Goal: Task Accomplishment & Management: Manage account settings

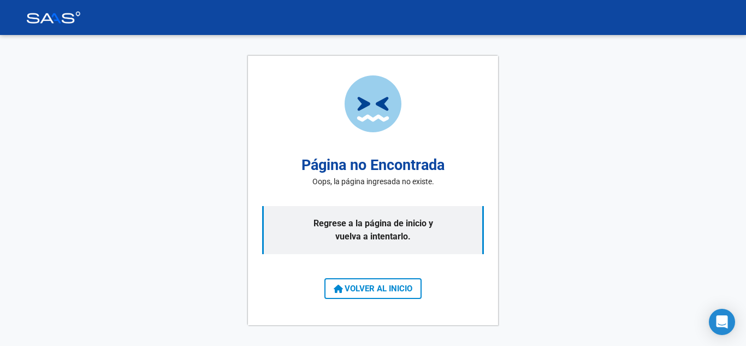
click at [209, 296] on div "Página no Encontrada Oops, la página ingresada no existe. Regrese a la página d…" at bounding box center [373, 190] width 746 height 311
click at [376, 295] on button "VOLVER AL INICIO" at bounding box center [373, 288] width 97 height 21
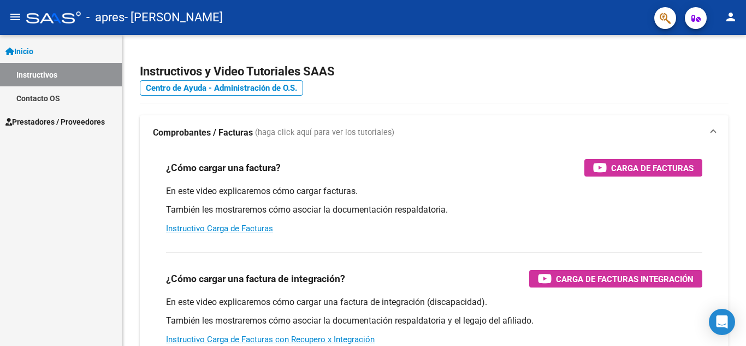
click at [58, 120] on span "Prestadores / Proveedores" at bounding box center [54, 122] width 99 height 12
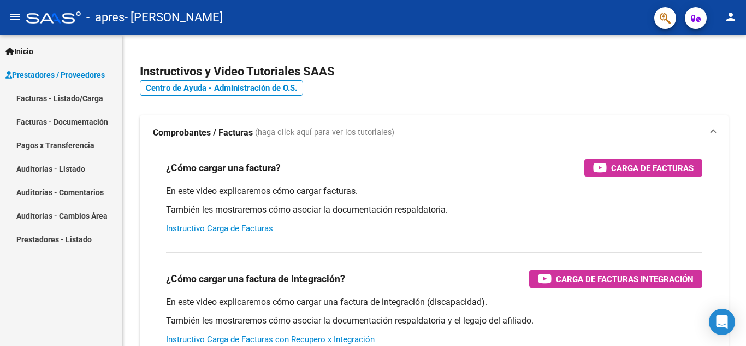
click at [74, 98] on link "Facturas - Listado/Carga" at bounding box center [61, 97] width 122 height 23
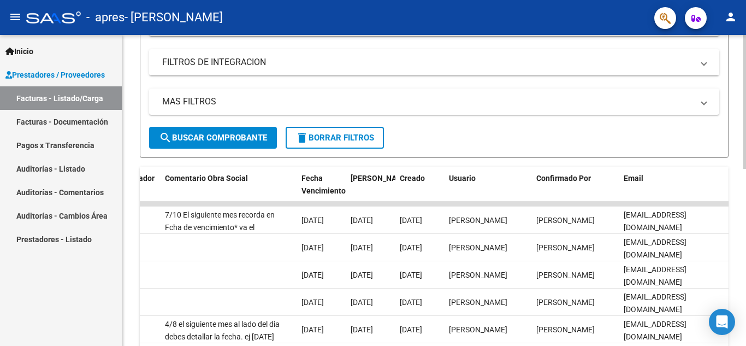
scroll to position [201, 0]
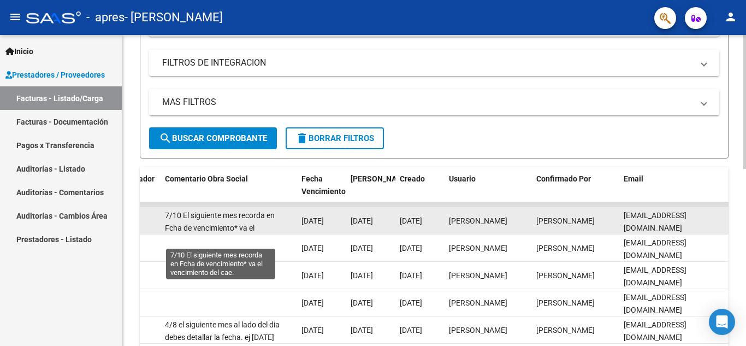
click at [217, 227] on span "7/10 El siguiente mes recorda en Fcha de vencimiento* va el vencimiento del cae." at bounding box center [220, 228] width 110 height 34
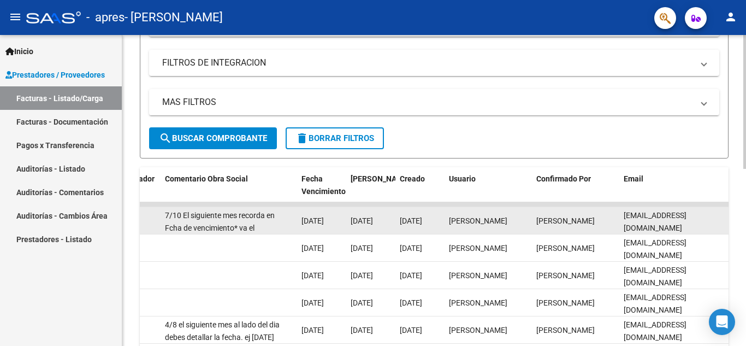
click at [238, 226] on span "7/10 El siguiente mes recorda en Fcha de vencimiento* va el vencimiento del cae." at bounding box center [220, 228] width 110 height 34
click at [176, 222] on div "7/10 El siguiente mes recorda en Fcha de vencimiento* va el vencimiento del cae." at bounding box center [229, 220] width 128 height 23
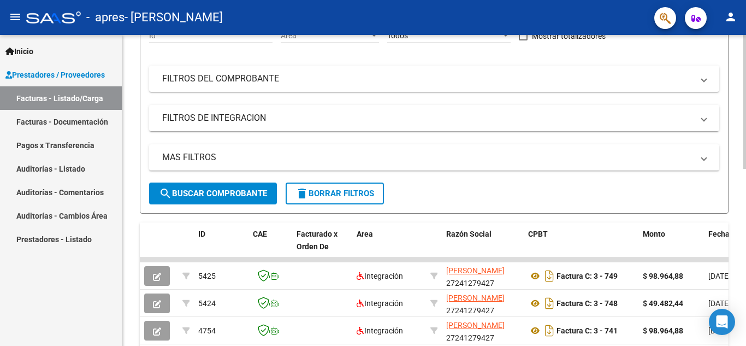
scroll to position [82, 0]
